Goal: Transaction & Acquisition: Purchase product/service

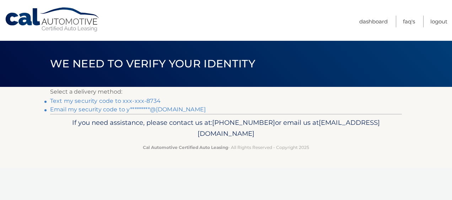
click at [118, 109] on link "Email my security code to y*********@aol.com" at bounding box center [128, 109] width 156 height 7
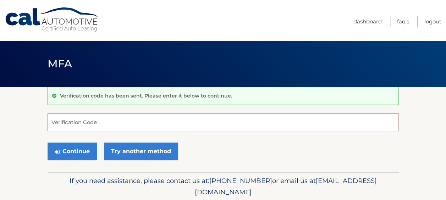
click at [91, 124] on input "Verification Code" at bounding box center [224, 123] width 352 height 18
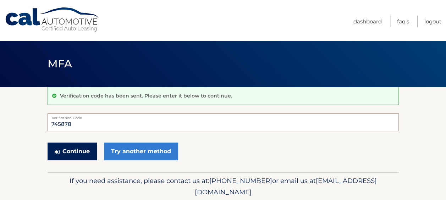
type input "745878"
click at [68, 152] on button "Continue" at bounding box center [72, 152] width 49 height 18
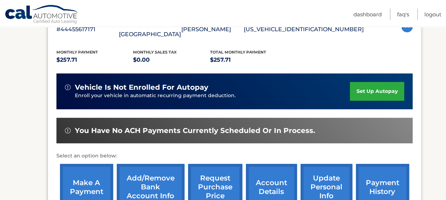
scroll to position [156, 0]
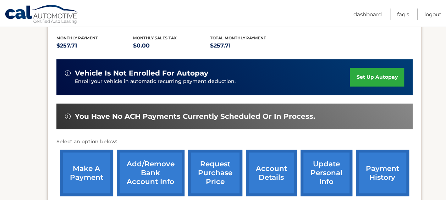
click at [90, 163] on link "make a payment" at bounding box center [86, 173] width 53 height 47
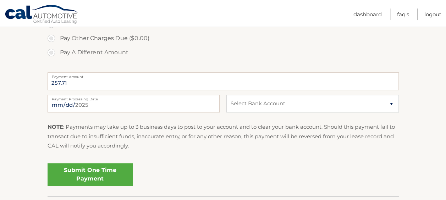
scroll to position [293, 0]
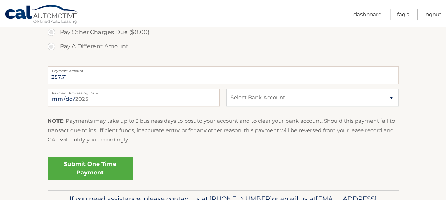
click at [90, 170] on link "Submit One Time Payment" at bounding box center [90, 168] width 85 height 23
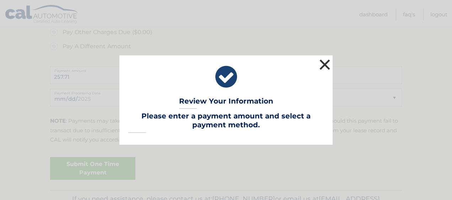
click at [321, 62] on button "×" at bounding box center [325, 65] width 14 height 14
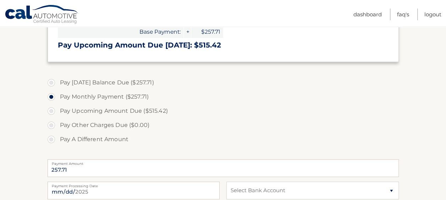
scroll to position [199, 0]
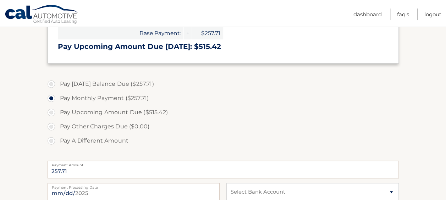
click at [50, 83] on label "Pay [DATE] Balance Due ($257.71)" at bounding box center [224, 84] width 352 height 14
click at [50, 83] on input "Pay [DATE] Balance Due ($257.71)" at bounding box center [53, 82] width 7 height 11
radio input "true"
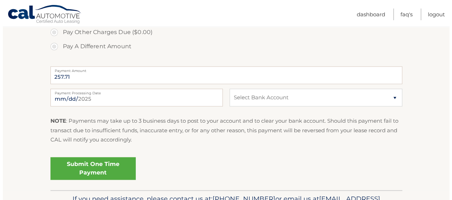
scroll to position [317, 0]
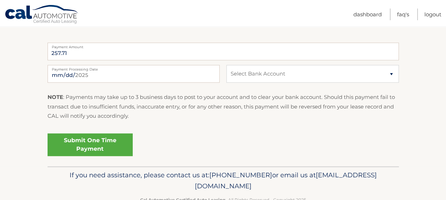
click at [79, 146] on link "Submit One Time Payment" at bounding box center [90, 145] width 85 height 23
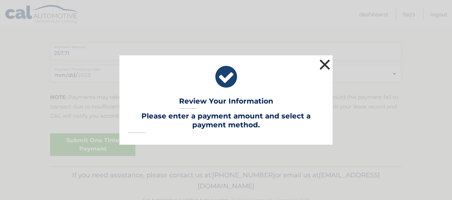
click at [327, 64] on button "×" at bounding box center [325, 65] width 14 height 14
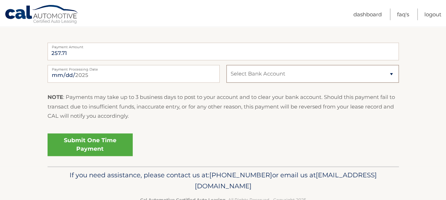
click at [287, 73] on select "Select Bank Account Checking CAPITAL ONE N.A. *****0260 Checking NAVY FEDERAL C…" at bounding box center [313, 74] width 172 height 18
select select "Y2RhYzkzNzctMTUzOC00NGVlLWExMDMtNTRlYWM0YjgwMDk1"
click at [227, 65] on select "Select Bank Account Checking CAPITAL ONE N.A. *****0260 Checking NAVY FEDERAL C…" at bounding box center [313, 74] width 172 height 18
click at [98, 142] on link "Submit One Time Payment" at bounding box center [90, 145] width 85 height 23
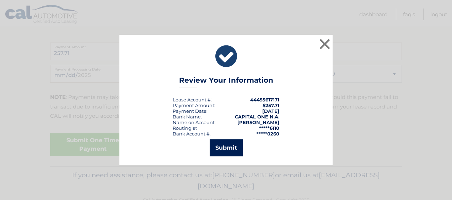
click at [225, 145] on button "Submit" at bounding box center [226, 148] width 33 height 17
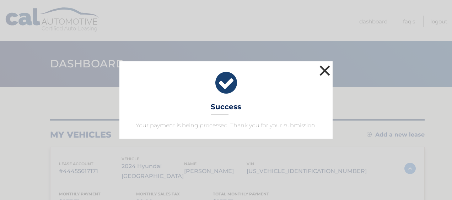
click at [324, 72] on button "×" at bounding box center [325, 71] width 14 height 14
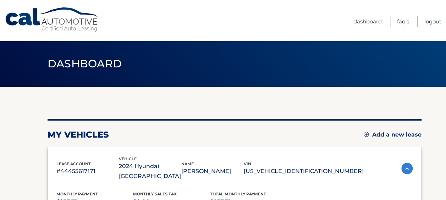
click at [431, 20] on link "Logout" at bounding box center [433, 22] width 17 height 12
